Goal: Task Accomplishment & Management: Manage account settings

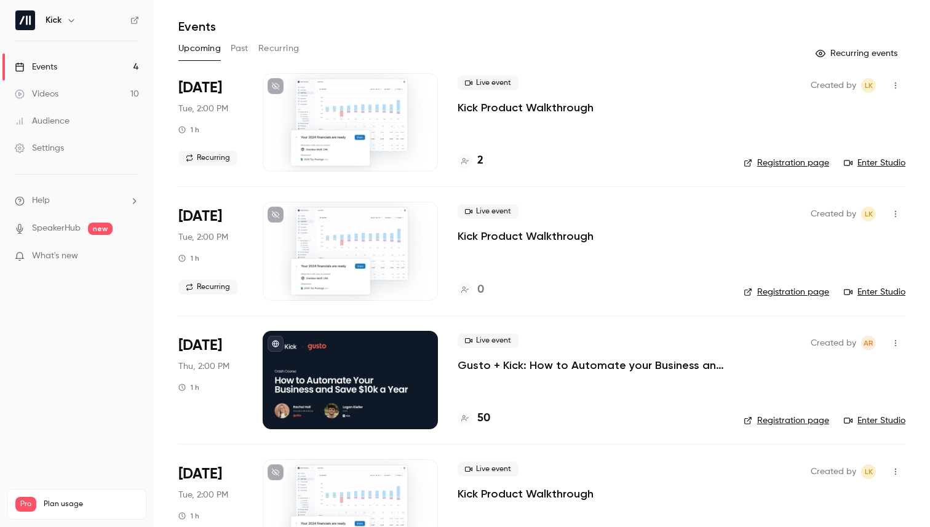
scroll to position [85, 0]
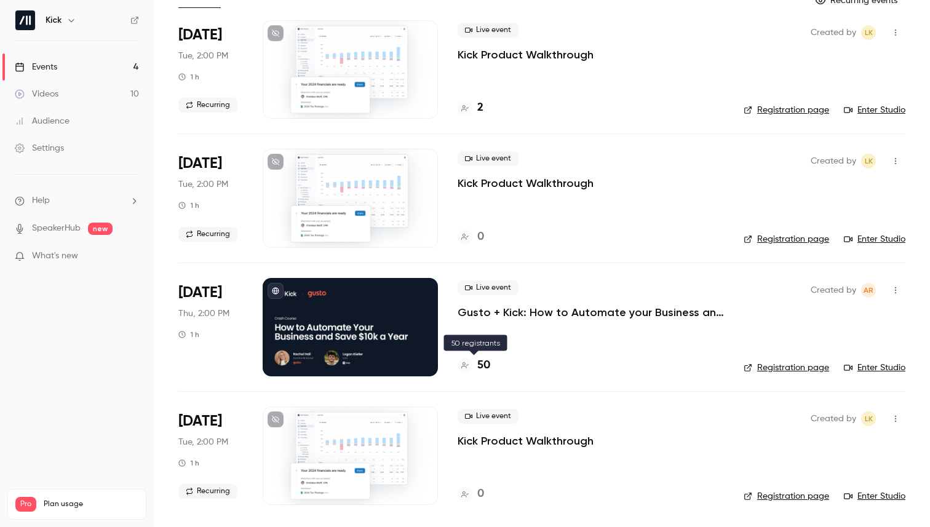
click at [486, 364] on h4 "50" at bounding box center [483, 365] width 13 height 17
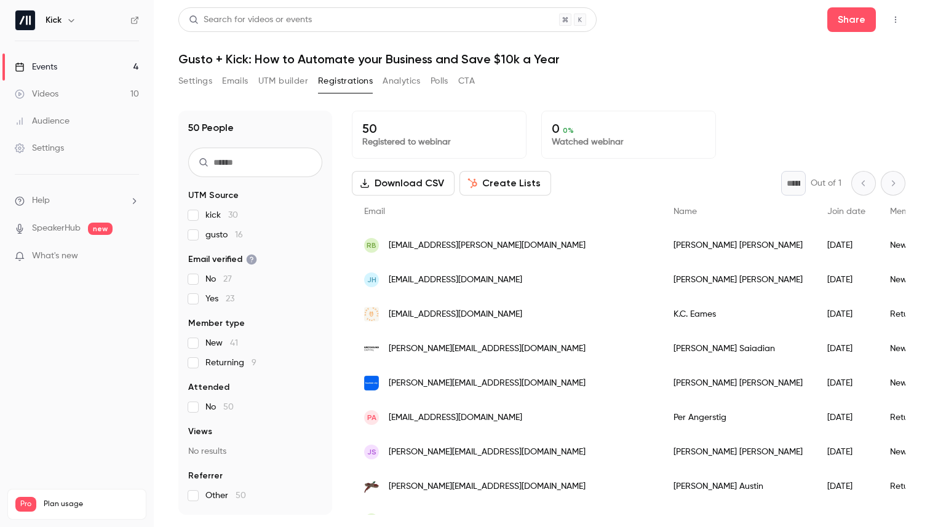
click at [898, 15] on icon "button" at bounding box center [895, 19] width 10 height 9
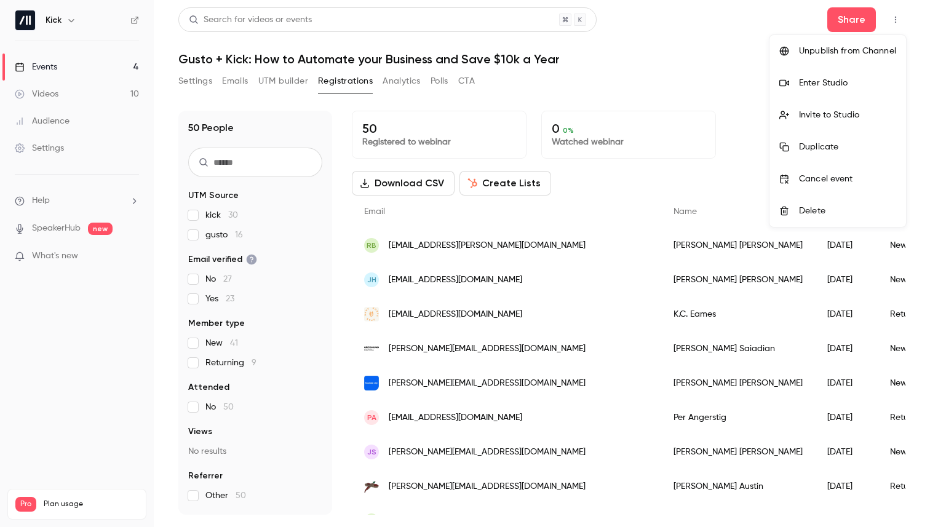
click at [739, 71] on div at bounding box center [465, 263] width 930 height 527
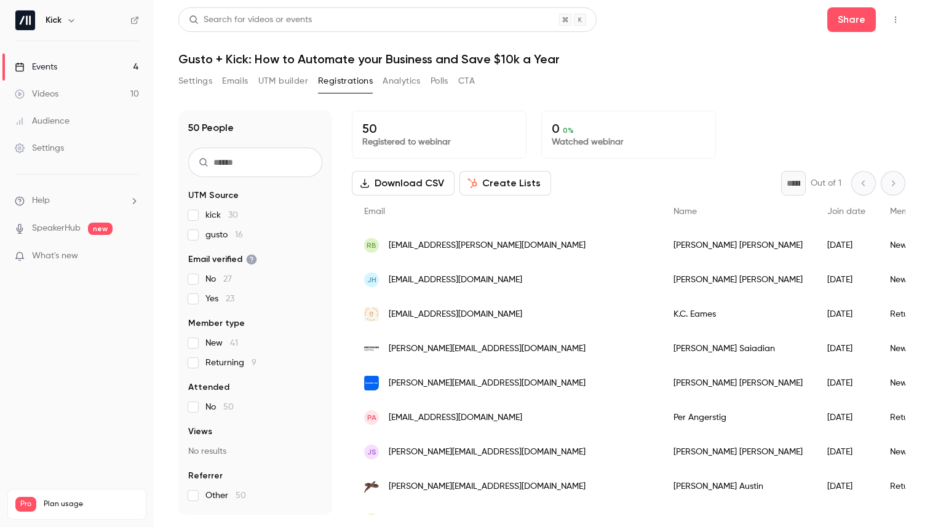
click at [83, 63] on link "Events 4" at bounding box center [77, 66] width 154 height 27
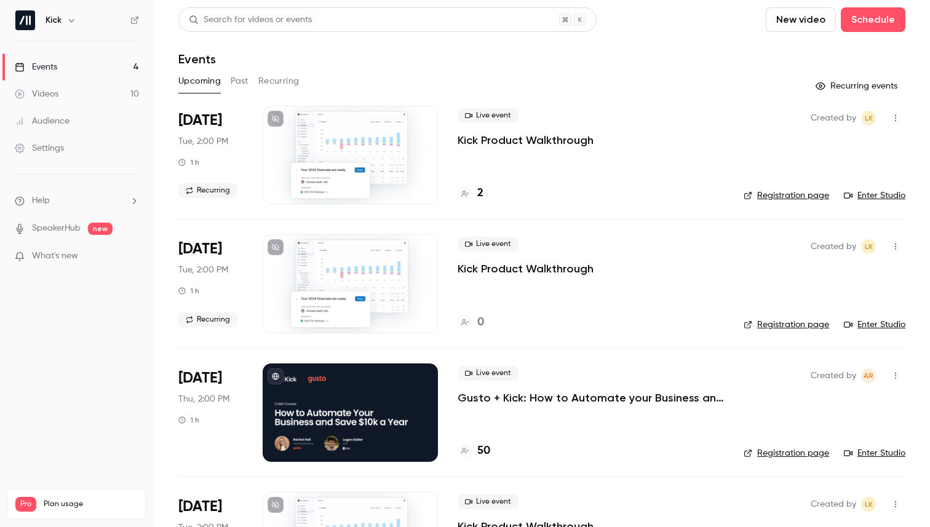
click at [68, 13] on button "button" at bounding box center [71, 20] width 15 height 15
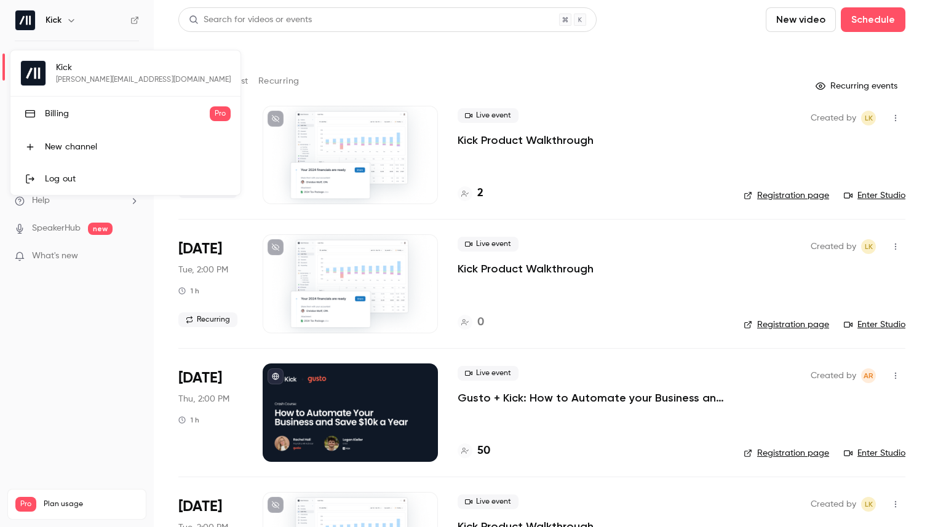
click at [82, 79] on div "Kick [PERSON_NAME][EMAIL_ADDRESS][DOMAIN_NAME] Billing Pro New channel Log out" at bounding box center [125, 122] width 230 height 145
click at [65, 319] on div at bounding box center [465, 263] width 930 height 527
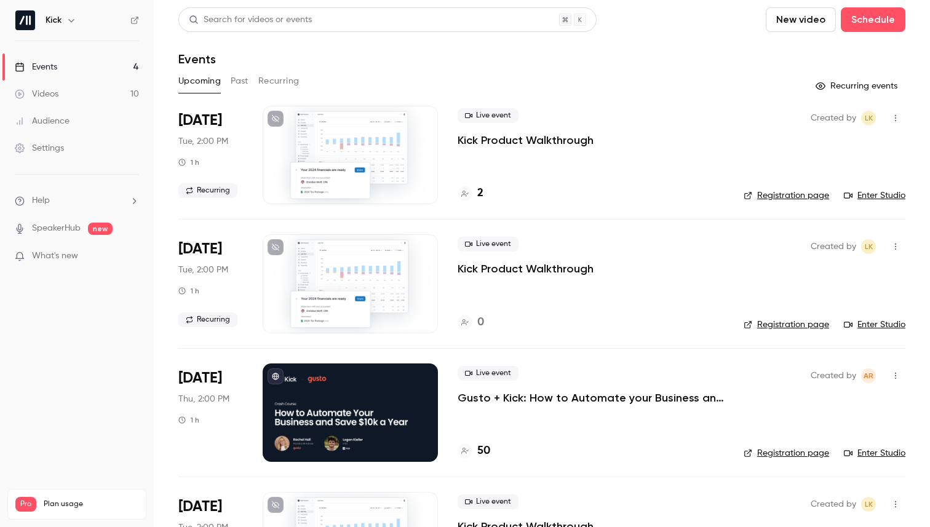
click at [90, 149] on link "Settings" at bounding box center [77, 148] width 154 height 27
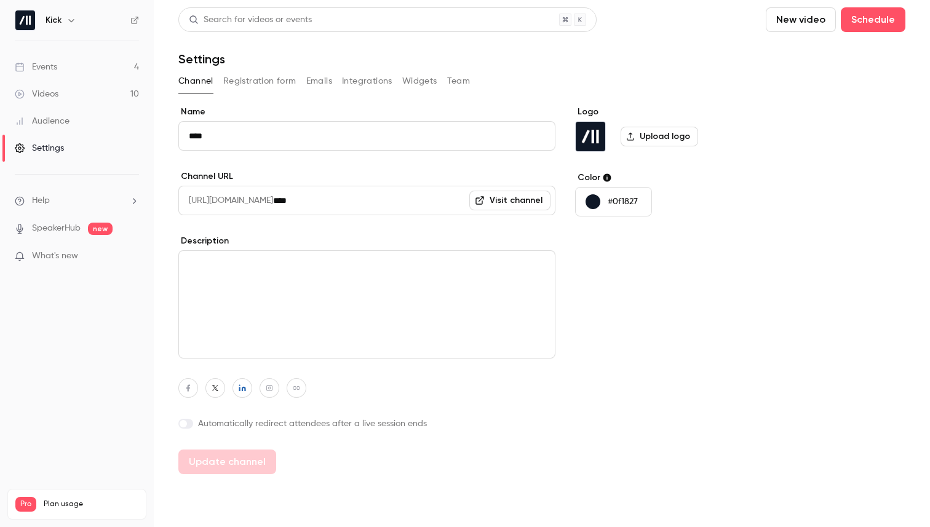
click at [453, 80] on button "Team" at bounding box center [458, 81] width 23 height 20
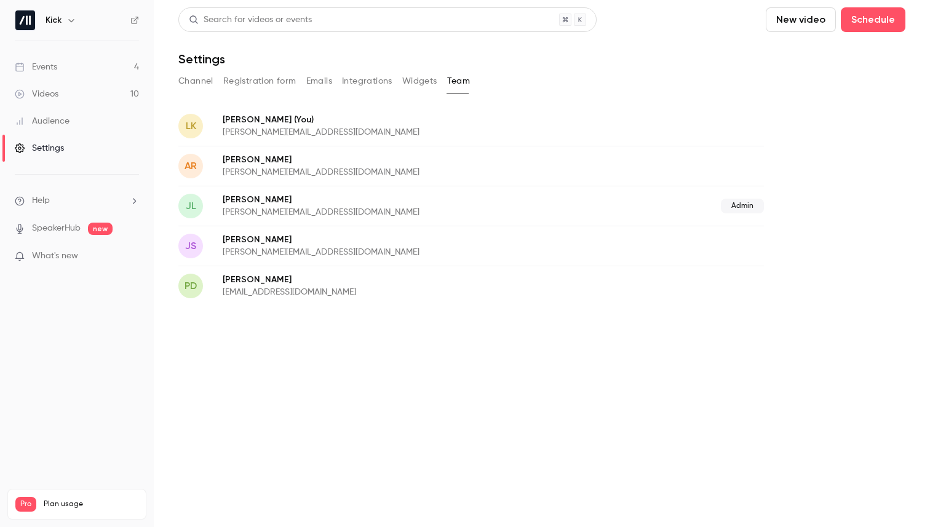
click at [388, 87] on button "Integrations" at bounding box center [367, 81] width 50 height 20
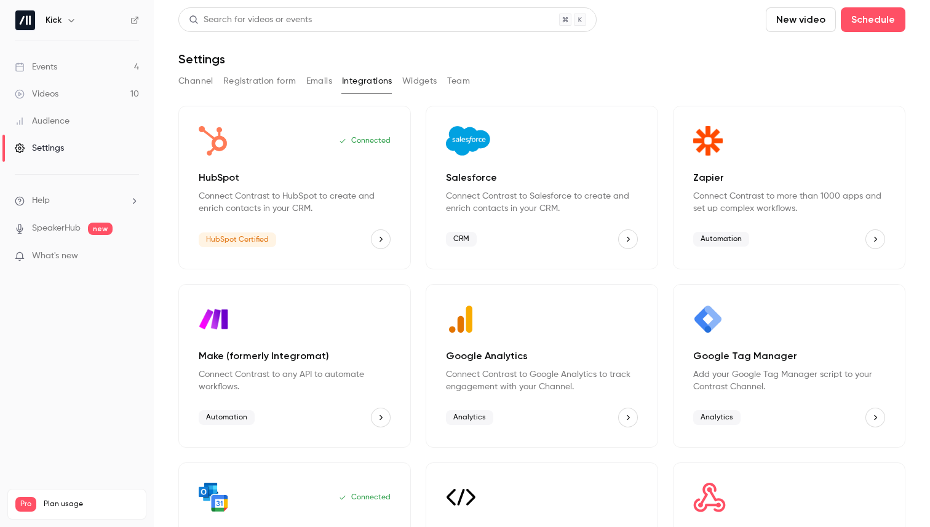
click at [414, 87] on button "Widgets" at bounding box center [419, 81] width 35 height 20
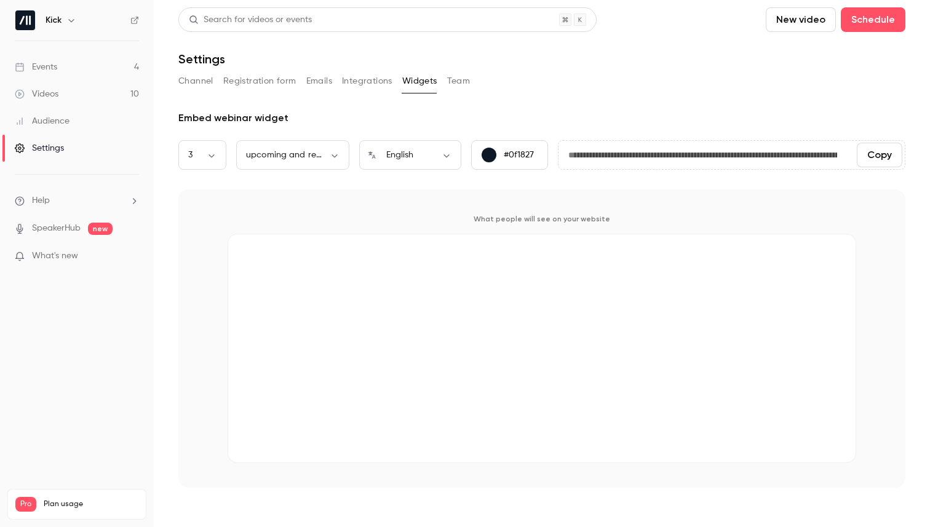
click at [321, 79] on button "Emails" at bounding box center [319, 81] width 26 height 20
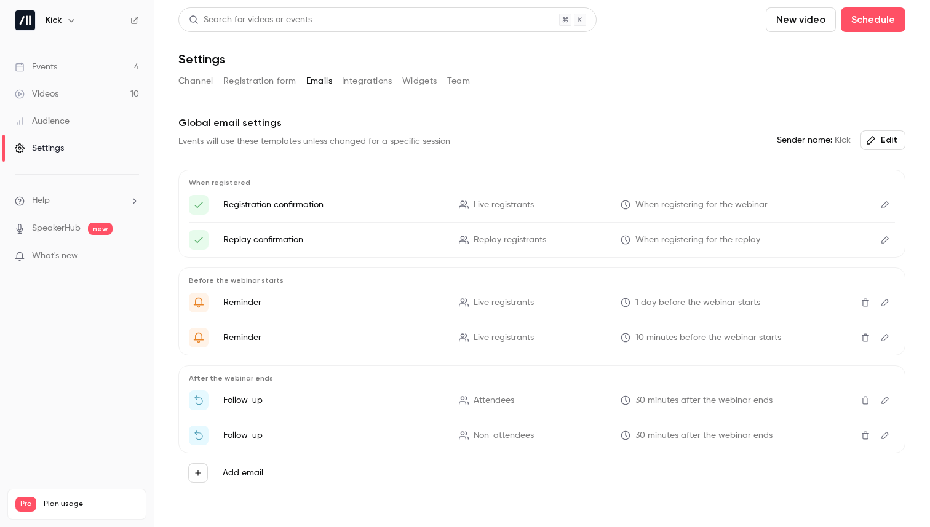
click at [135, 20] on icon at bounding box center [134, 20] width 7 height 7
